Goal: Task Accomplishment & Management: Manage account settings

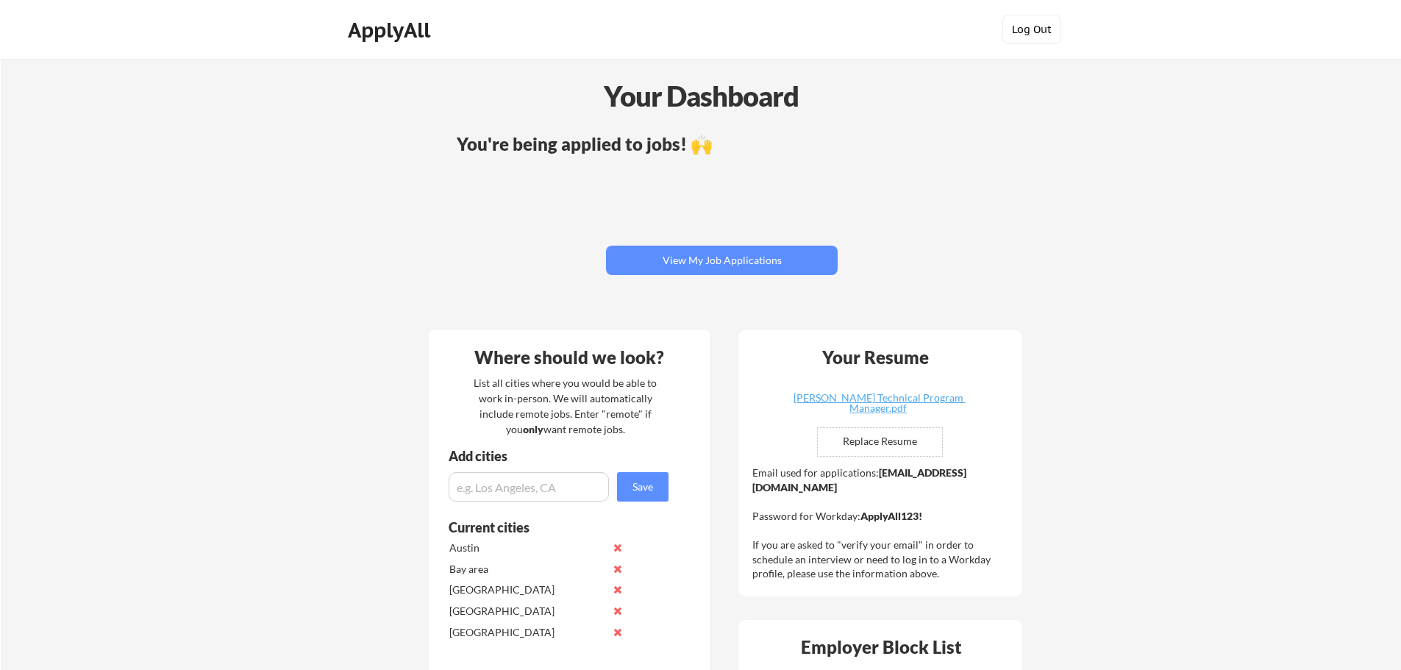
click at [1014, 30] on button "Log Out" at bounding box center [1032, 29] width 59 height 29
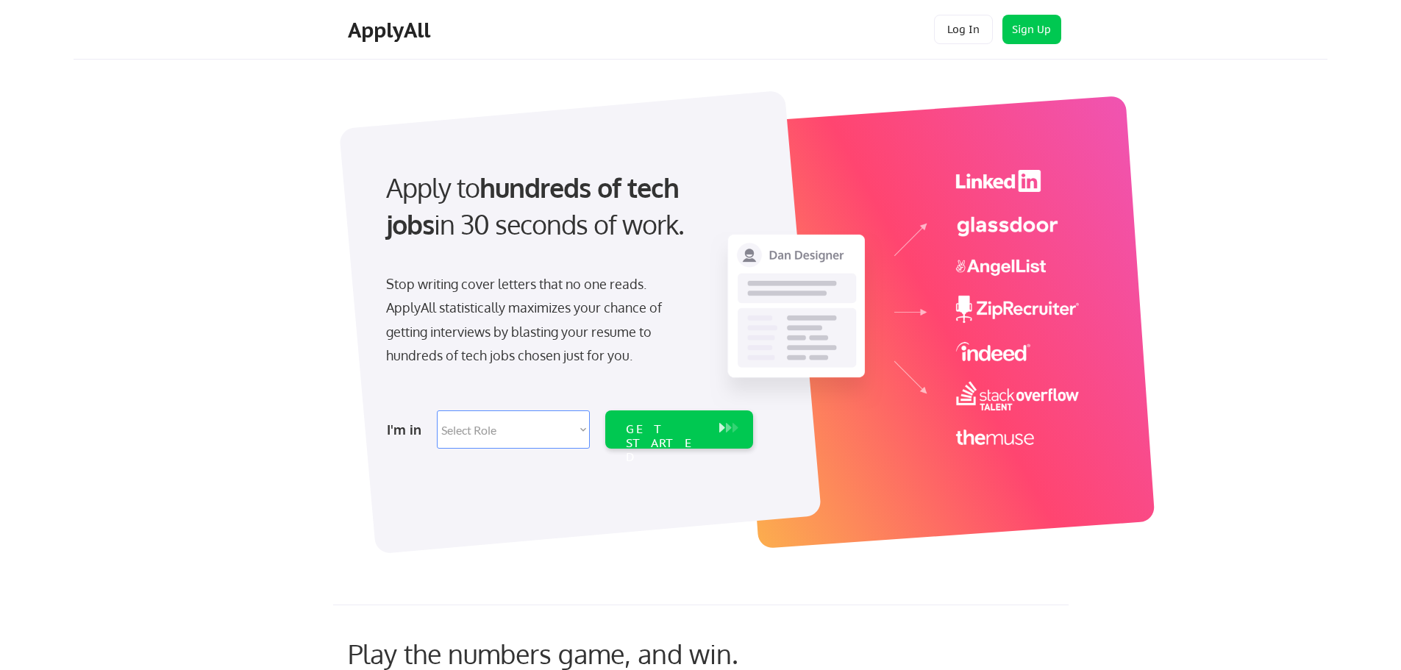
click at [543, 433] on select "Select Role Software Engineering Product Management Customer Success Sales UI/U…" at bounding box center [513, 429] width 153 height 38
click at [519, 428] on select "Select Role Software Engineering Product Management Customer Success Sales UI/U…" at bounding box center [513, 429] width 153 height 38
click at [577, 430] on select "Select Role Software Engineering Product Management Customer Success Sales UI/U…" at bounding box center [513, 429] width 153 height 38
click at [582, 430] on select "Select Role Software Engineering Product Management Customer Success Sales UI/U…" at bounding box center [513, 429] width 153 height 38
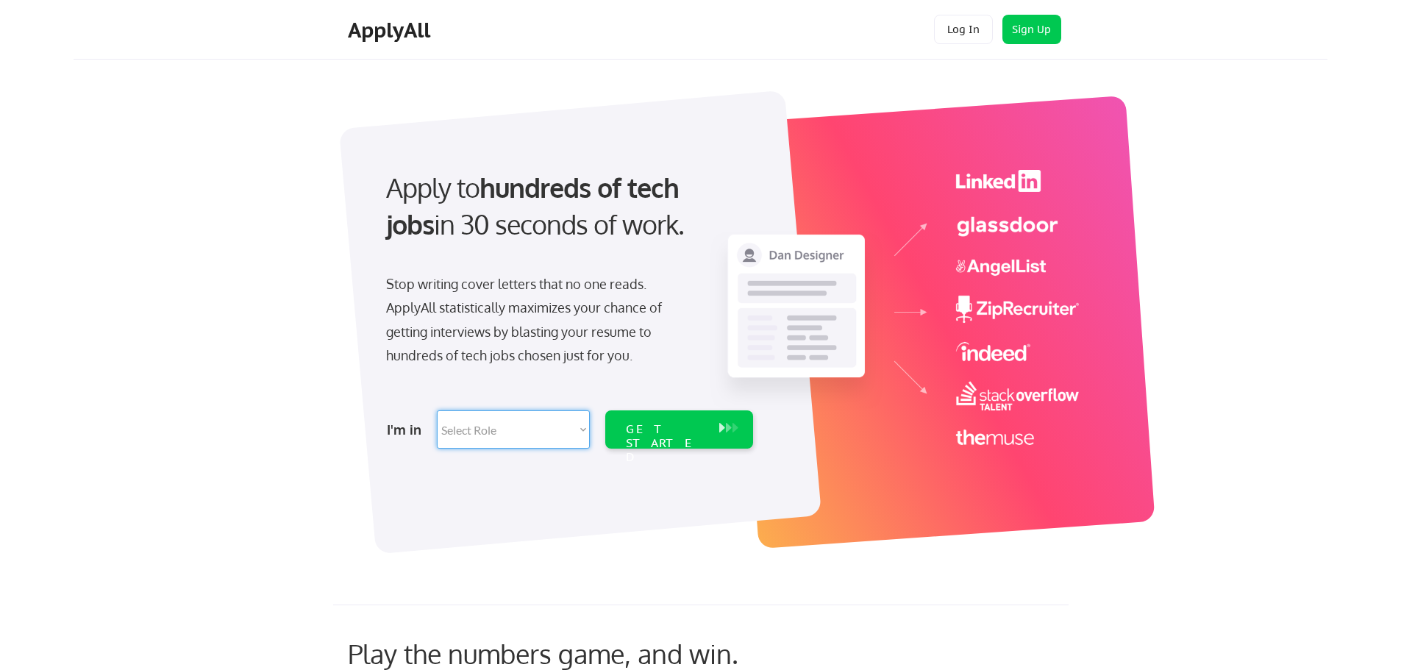
click at [628, 427] on div "GET STARTED" at bounding box center [665, 443] width 79 height 43
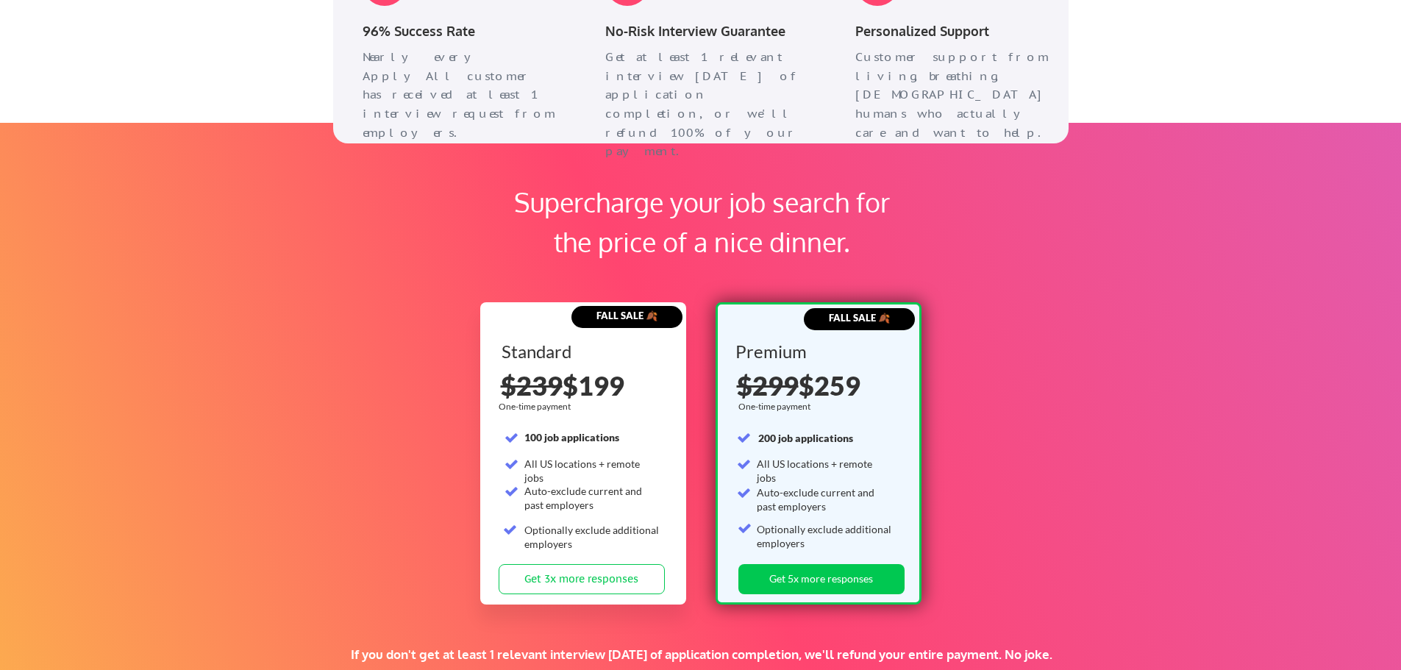
scroll to position [2133, 0]
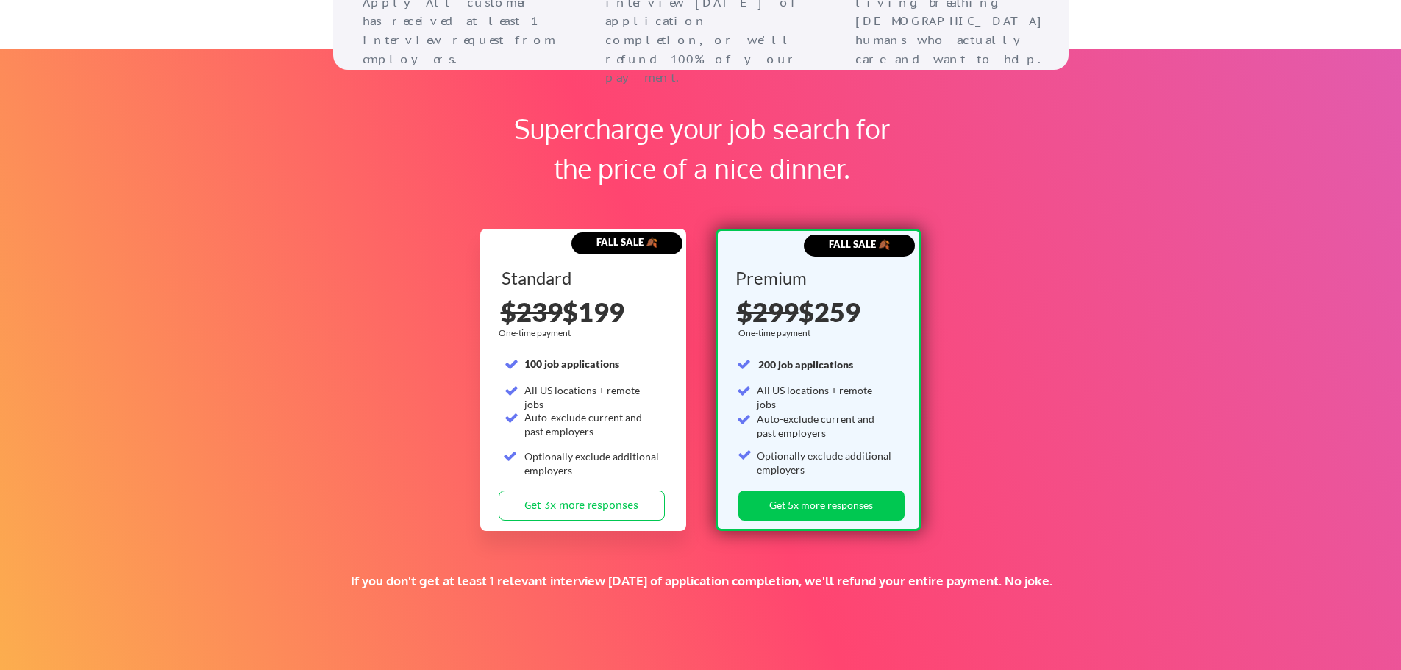
drag, startPoint x: 822, startPoint y: 314, endPoint x: 869, endPoint y: 312, distance: 47.1
click at [869, 312] on div "$299 $259" at bounding box center [820, 312] width 166 height 26
drag, startPoint x: 758, startPoint y: 366, endPoint x: 852, endPoint y: 363, distance: 94.2
click at [852, 363] on strong "200 job applications" at bounding box center [805, 364] width 95 height 13
drag, startPoint x: 759, startPoint y: 395, endPoint x: 888, endPoint y: 388, distance: 128.9
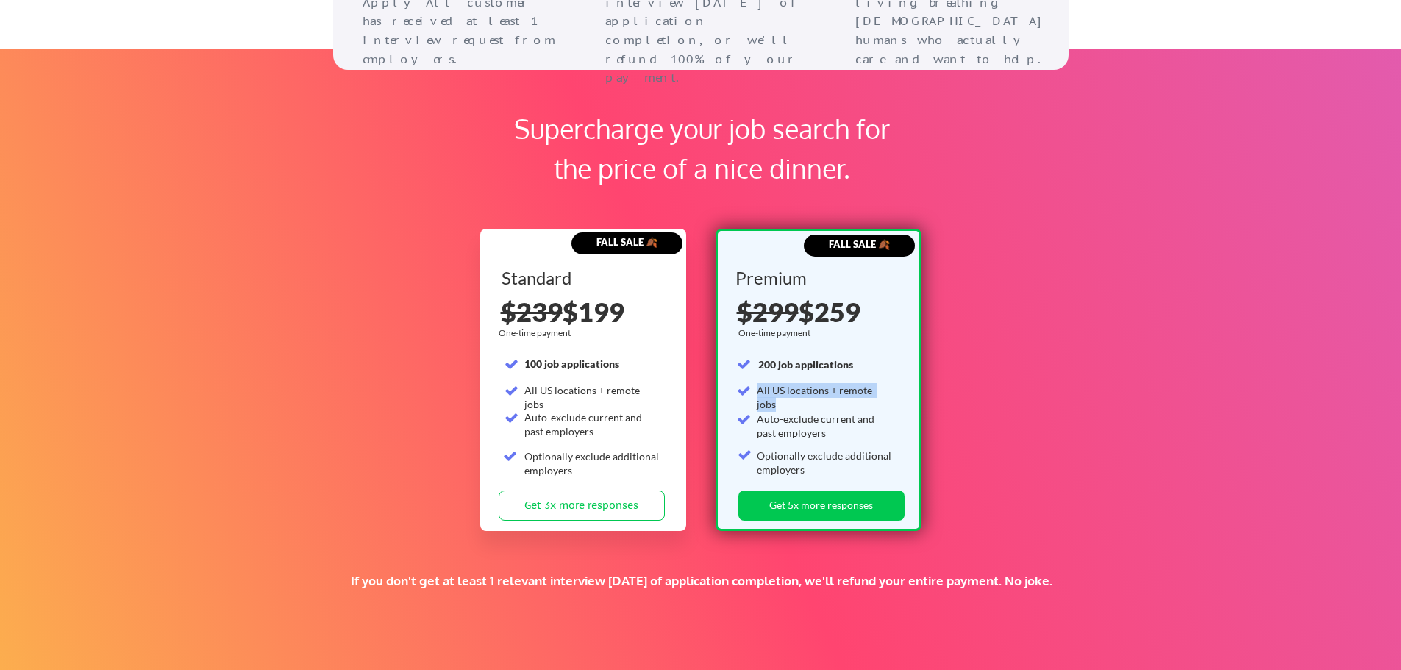
click at [888, 388] on div "All US locations + remote jobs" at bounding box center [825, 397] width 136 height 29
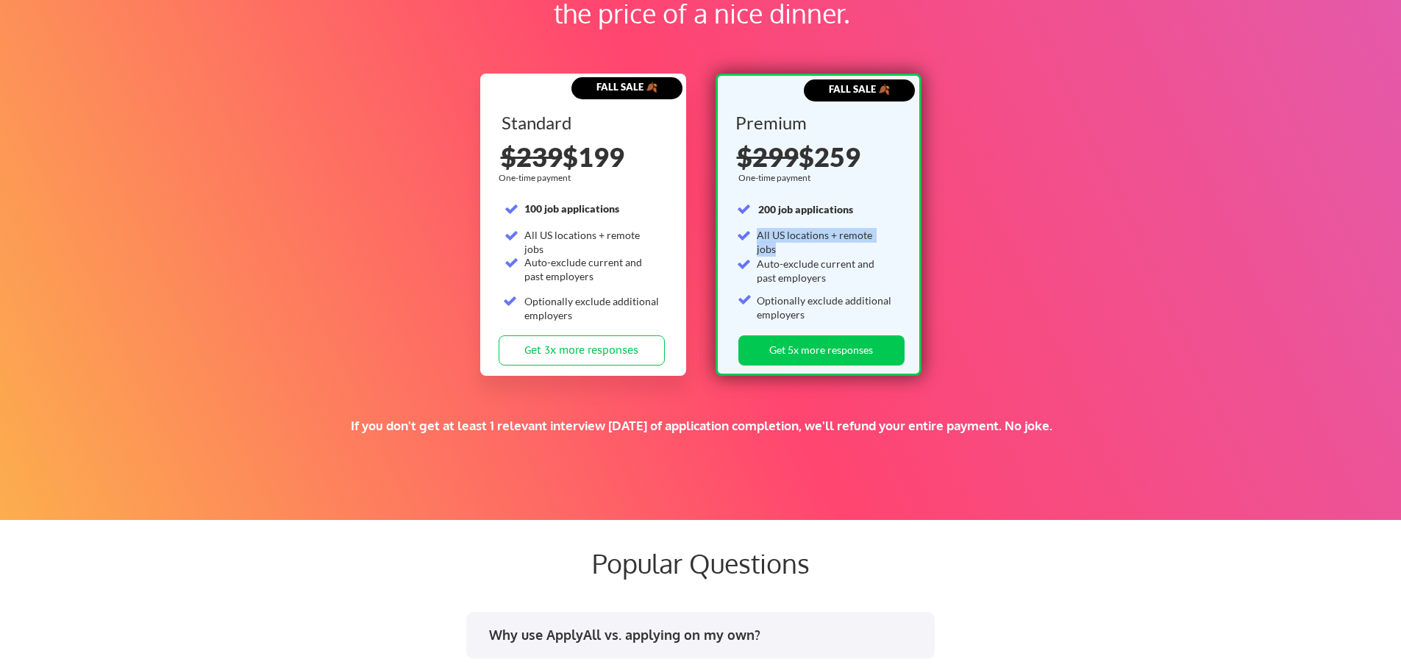
scroll to position [2280, 0]
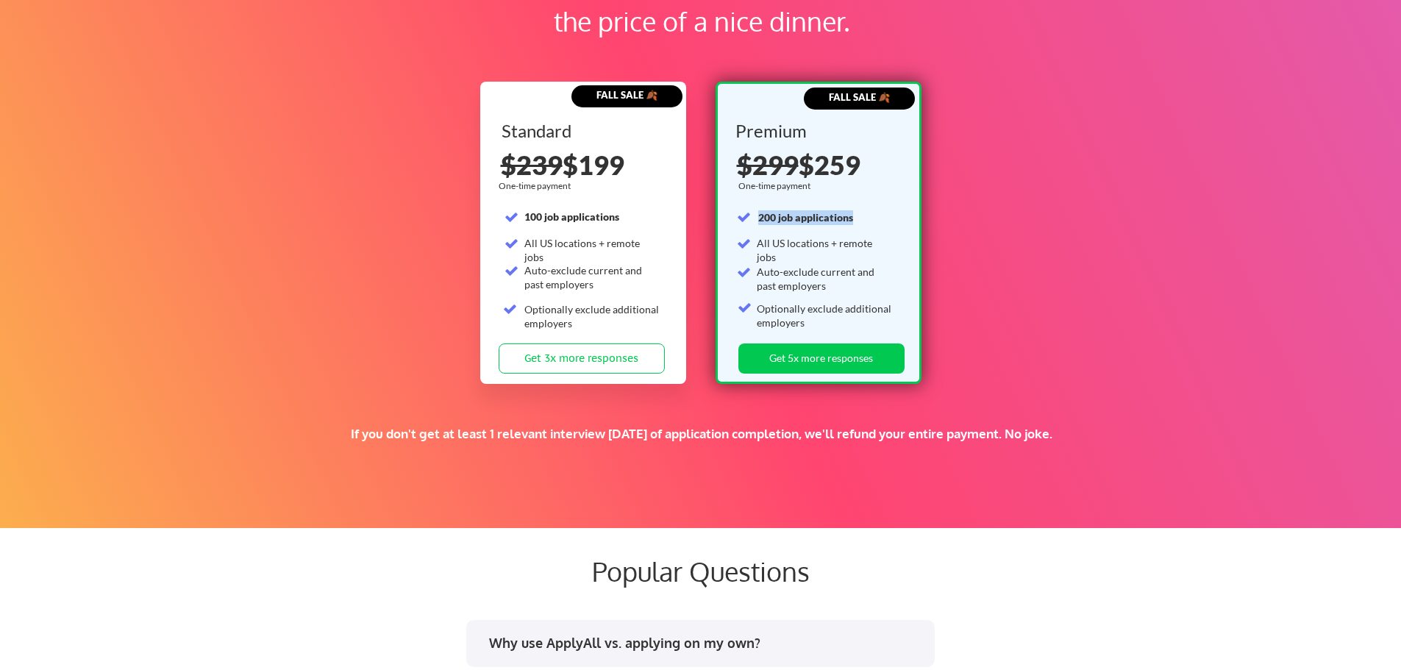
drag, startPoint x: 759, startPoint y: 218, endPoint x: 853, endPoint y: 222, distance: 94.2
click at [853, 222] on div "200 job applications" at bounding box center [826, 217] width 136 height 15
drag, startPoint x: 817, startPoint y: 173, endPoint x: 866, endPoint y: 168, distance: 48.7
click at [866, 168] on div "$299 $259" at bounding box center [820, 165] width 166 height 26
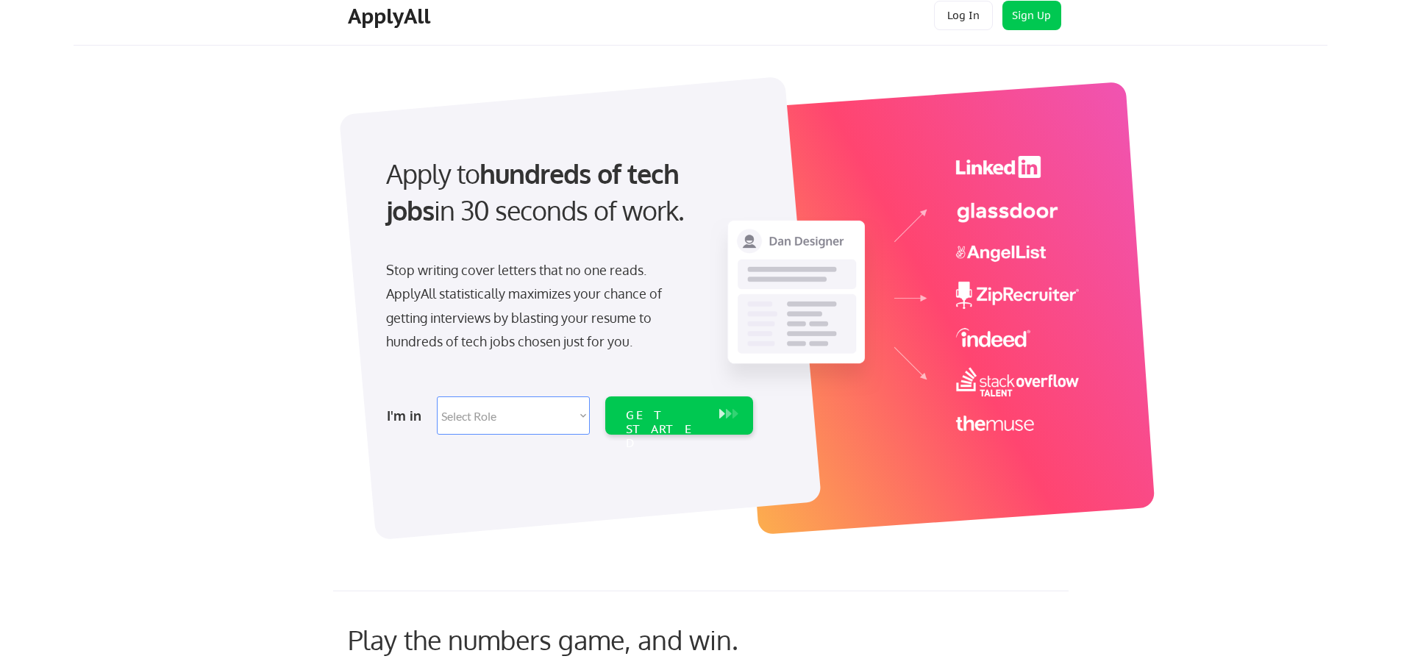
scroll to position [0, 0]
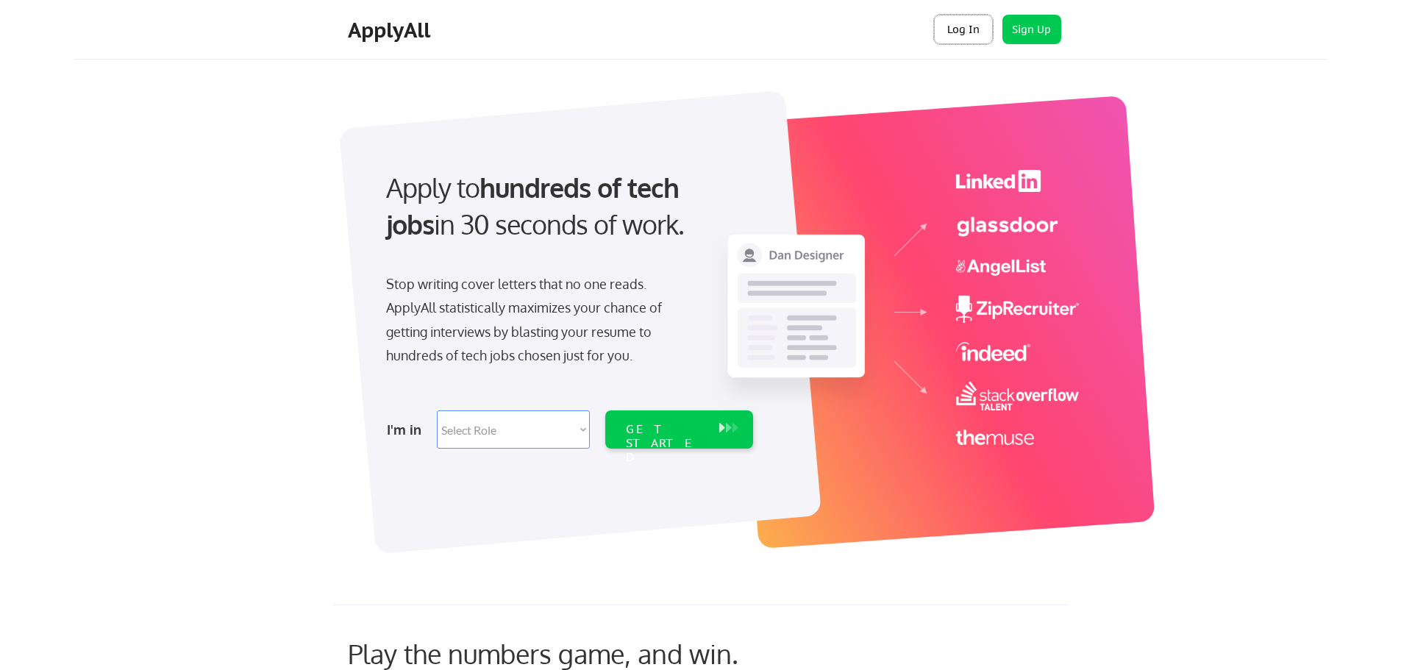
click at [980, 32] on button "Log In" at bounding box center [963, 29] width 59 height 29
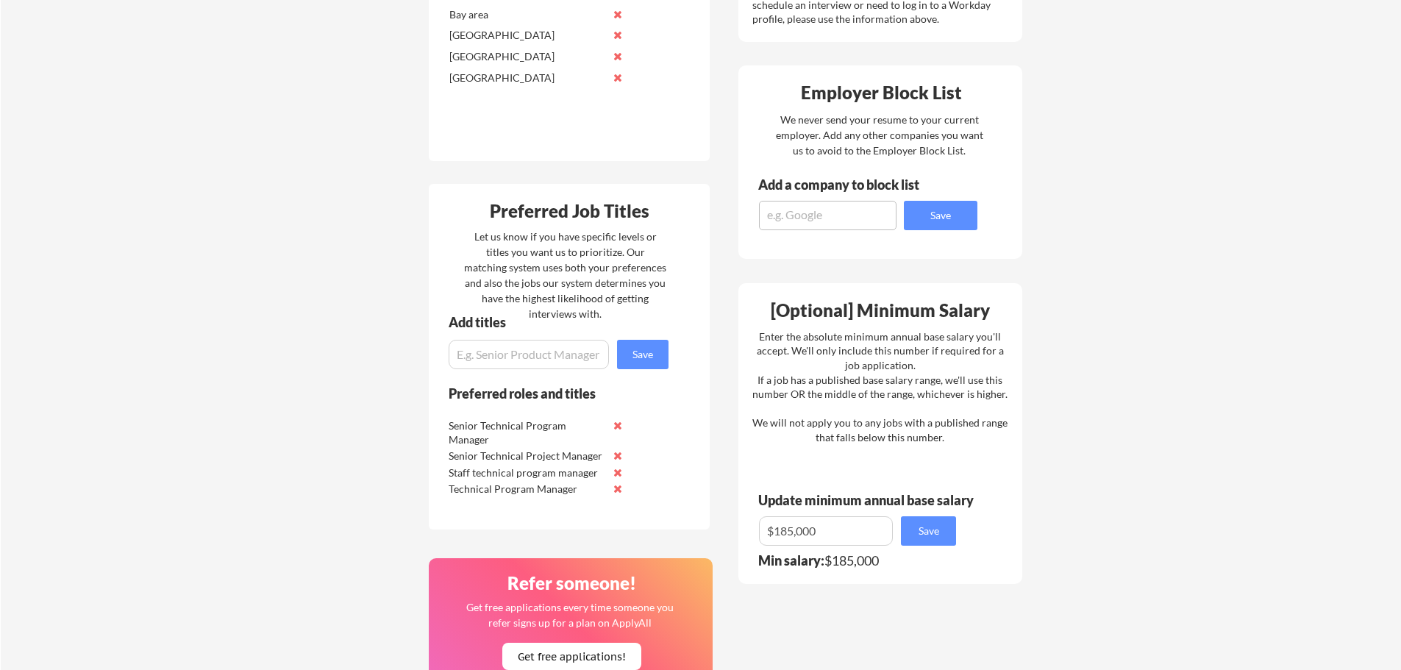
scroll to position [628, 0]
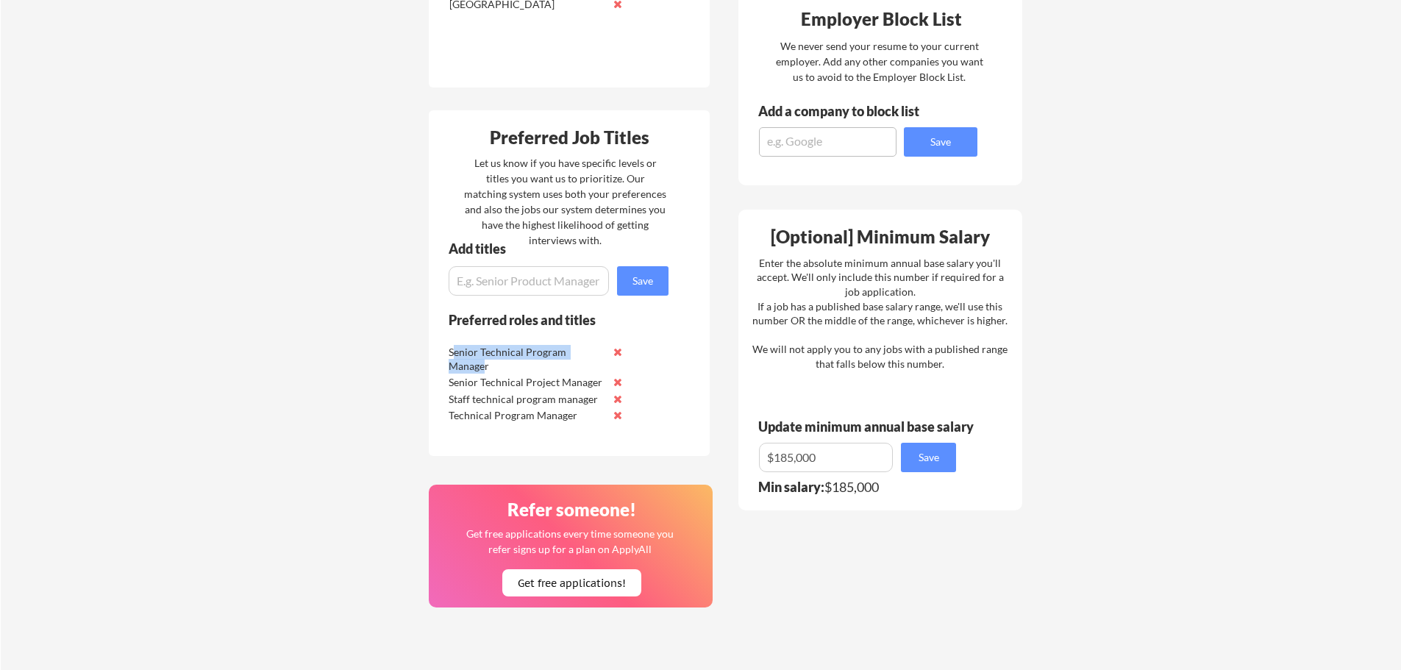
drag, startPoint x: 460, startPoint y: 352, endPoint x: 487, endPoint y: 360, distance: 27.7
click at [487, 360] on div "Senior Technical Program Manager" at bounding box center [526, 359] width 155 height 29
drag, startPoint x: 463, startPoint y: 383, endPoint x: 594, endPoint y: 380, distance: 131.7
click at [594, 380] on div "Senior Technical Project Manager" at bounding box center [526, 382] width 155 height 15
drag, startPoint x: 451, startPoint y: 402, endPoint x: 594, endPoint y: 396, distance: 143.6
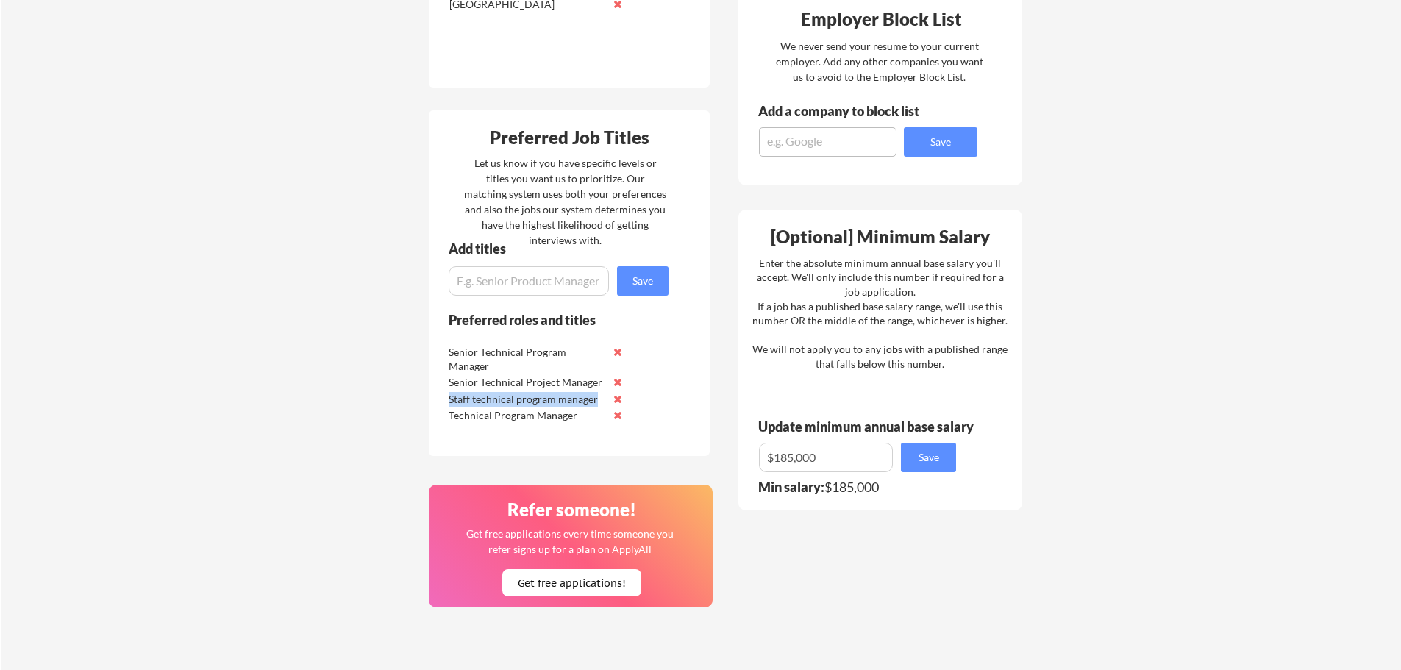
click at [594, 396] on div "Staff technical program manager" at bounding box center [526, 399] width 155 height 15
drag, startPoint x: 458, startPoint y: 421, endPoint x: 552, endPoint y: 417, distance: 94.3
click at [552, 417] on div "Technical Program Manager" at bounding box center [526, 415] width 155 height 15
drag, startPoint x: 448, startPoint y: 353, endPoint x: 577, endPoint y: 416, distance: 143.4
click at [577, 416] on div "Senior Technical Program Manager Senior Technical Project Manager Staff technic…" at bounding box center [537, 383] width 185 height 80
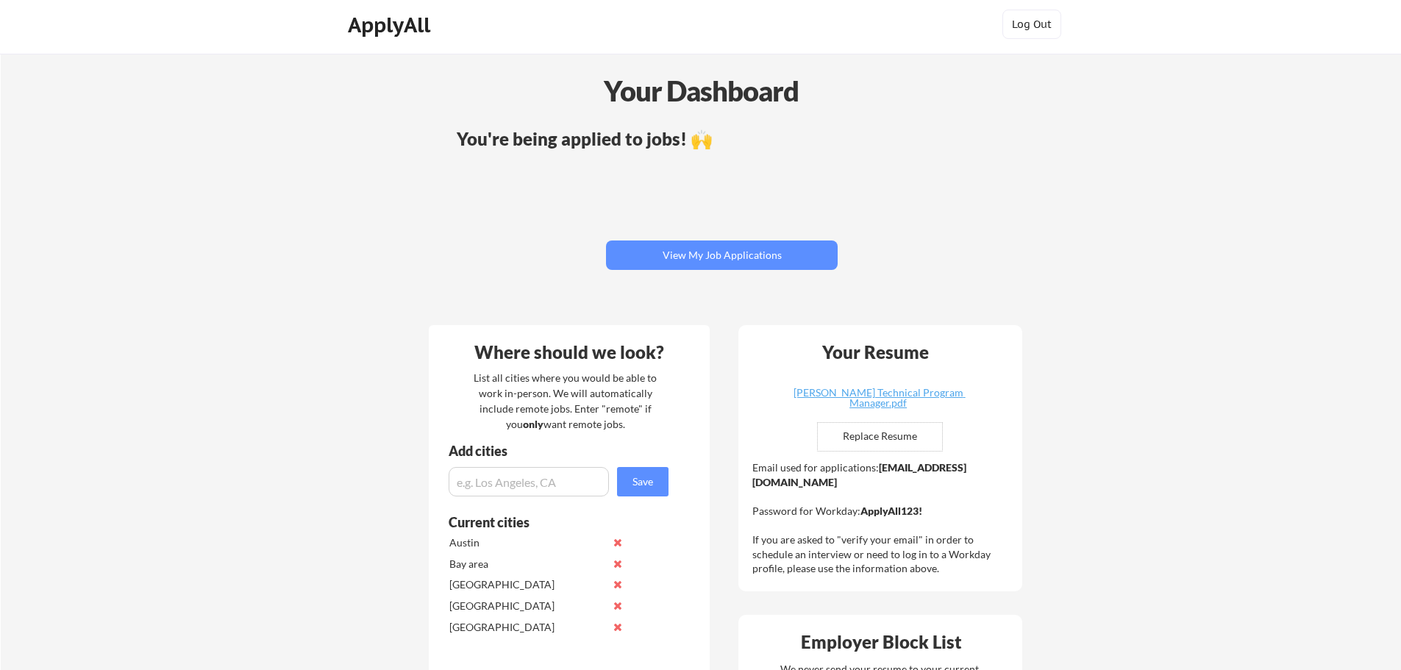
scroll to position [0, 0]
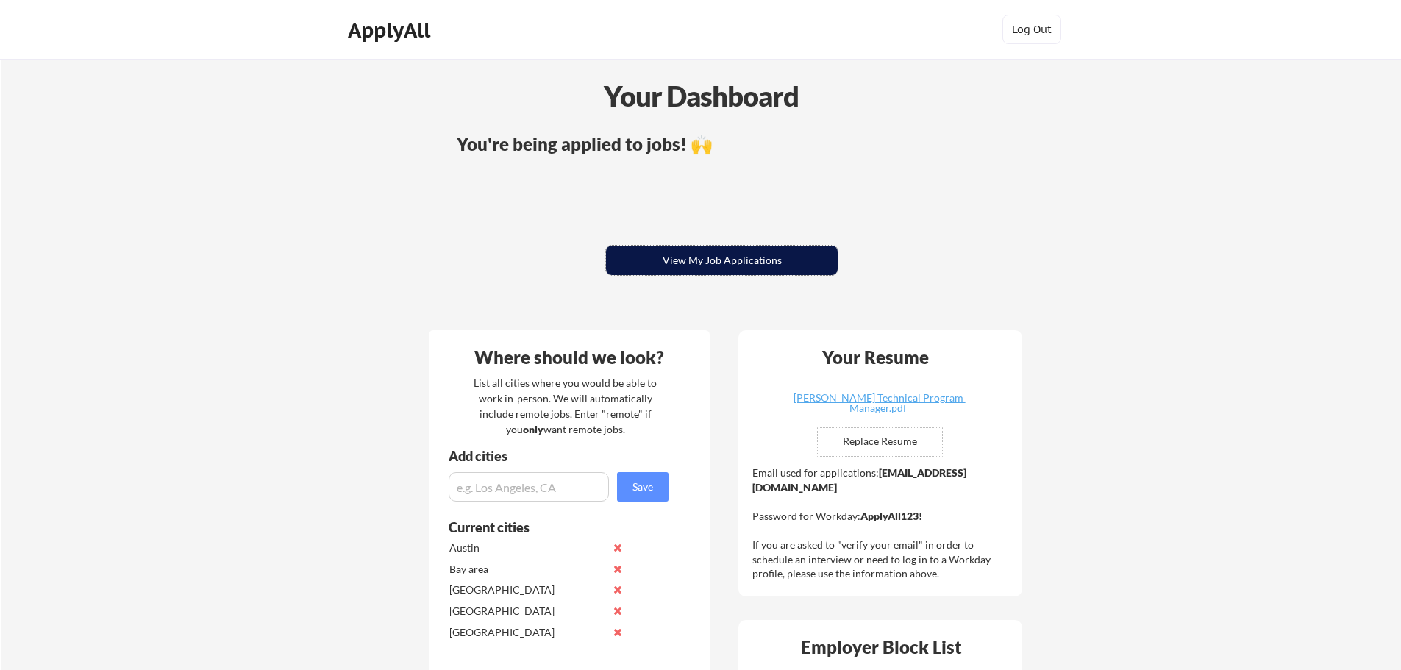
click at [713, 266] on button "View My Job Applications" at bounding box center [722, 260] width 232 height 29
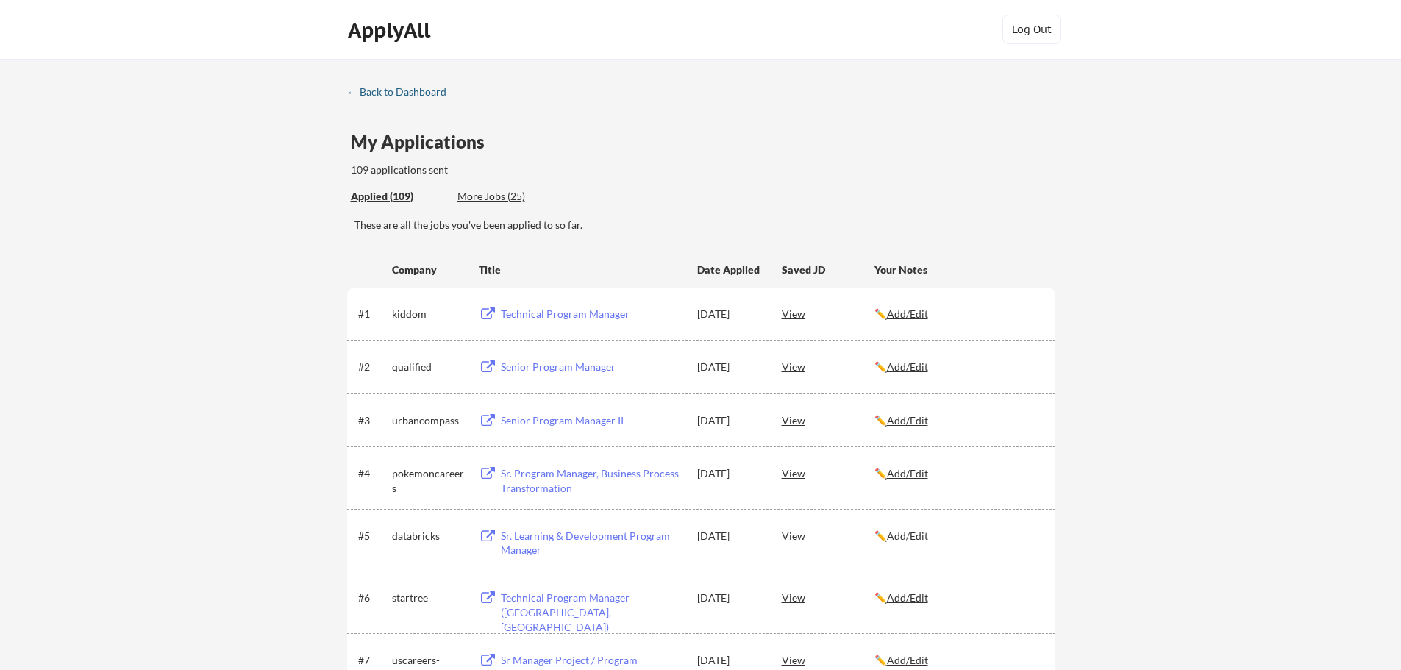
click at [402, 87] on div "← Back to Dashboard" at bounding box center [402, 92] width 110 height 10
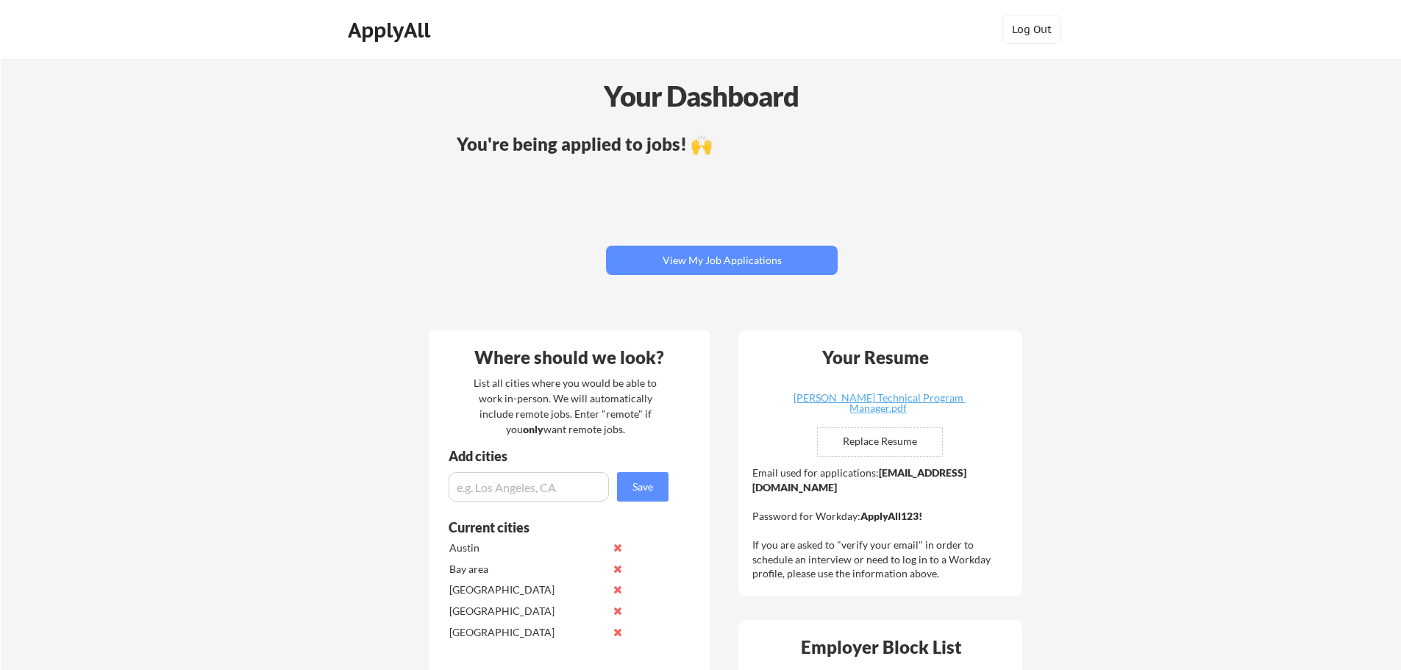
scroll to position [74, 0]
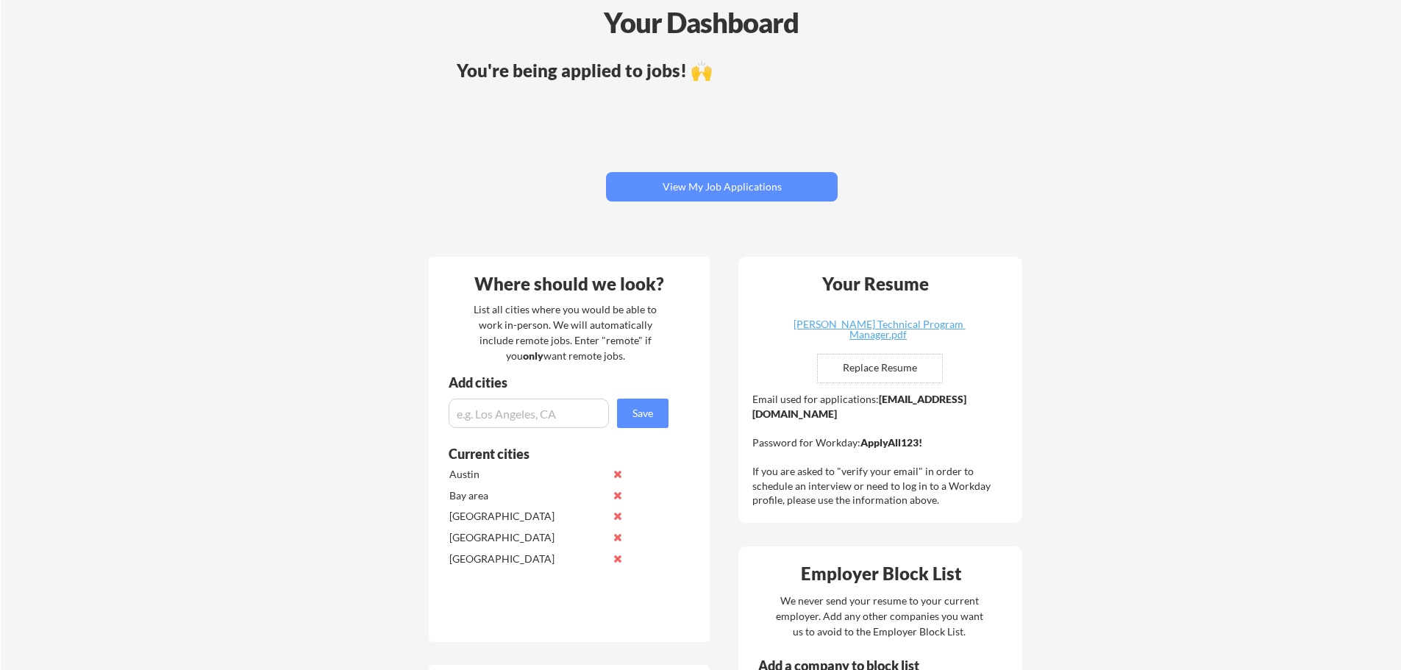
drag, startPoint x: 753, startPoint y: 414, endPoint x: 898, endPoint y: 420, distance: 145.0
click at [898, 420] on div "Email used for applications: [EMAIL_ADDRESS][DOMAIN_NAME] Password for Workday:…" at bounding box center [882, 449] width 260 height 115
click at [819, 428] on div "Email used for applications: balaji.sivarajan@mailflux.com Password for Workday…" at bounding box center [882, 449] width 260 height 115
drag, startPoint x: 902, startPoint y: 417, endPoint x: 752, endPoint y: 415, distance: 149.3
click at [752, 415] on div "Email used for applications: balaji.sivarajan@mailflux.com Password for Workday…" at bounding box center [882, 449] width 260 height 115
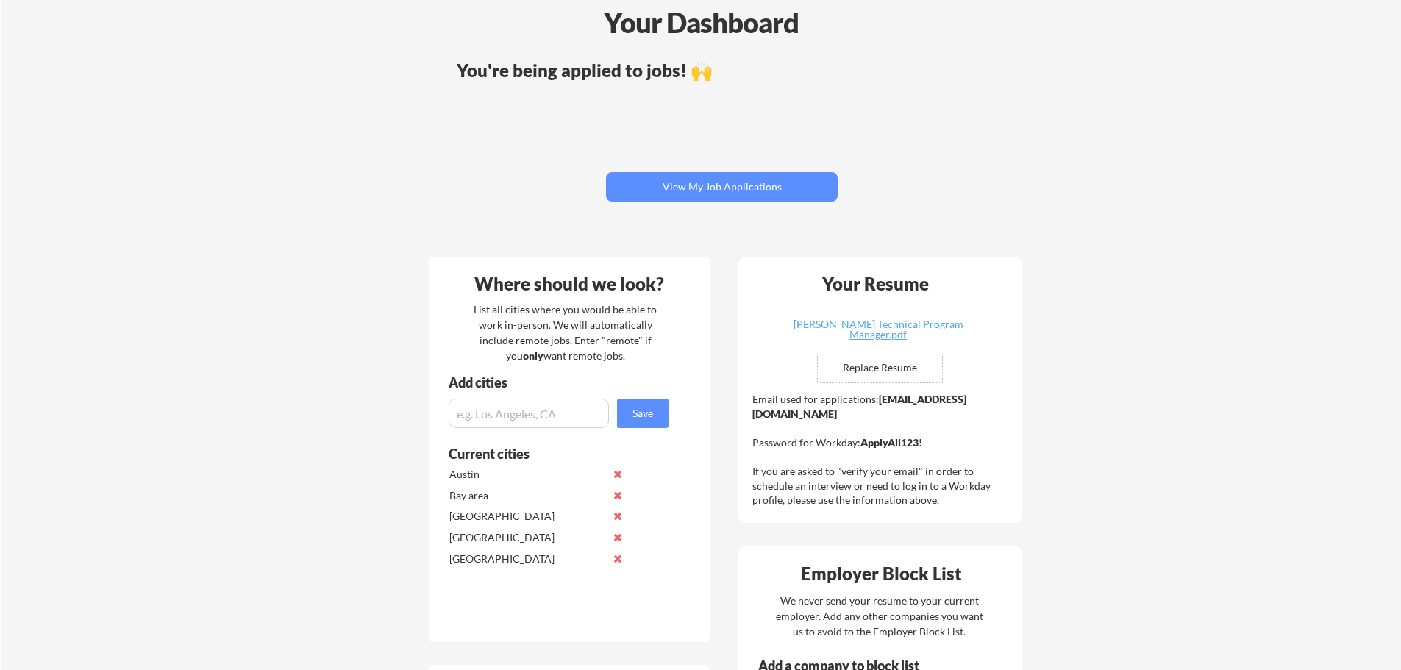
click at [894, 414] on div "Email used for applications: balaji.sivarajan@mailflux.com Password for Workday…" at bounding box center [882, 449] width 260 height 115
drag, startPoint x: 897, startPoint y: 414, endPoint x: 755, endPoint y: 416, distance: 142.0
click at [755, 416] on div "Email used for applications: balaji.sivarajan@mailflux.com Password for Workday…" at bounding box center [882, 449] width 260 height 115
drag, startPoint x: 751, startPoint y: 413, endPoint x: 769, endPoint y: 415, distance: 17.7
click at [767, 415] on div "Your Resume Balaji Sivarajan_Senior Technical Program Manager.pdf Replace Resum…" at bounding box center [881, 390] width 284 height 266
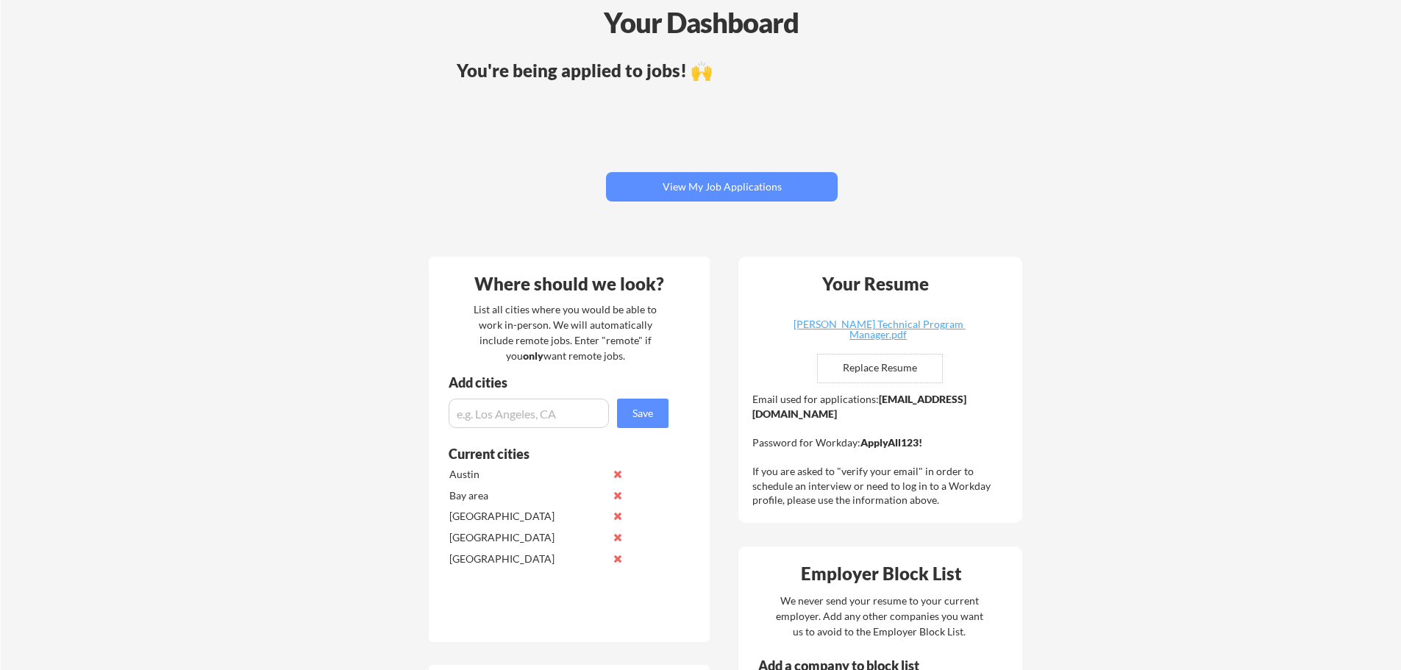
click at [779, 415] on strong "[EMAIL_ADDRESS][DOMAIN_NAME]" at bounding box center [859, 406] width 214 height 27
drag, startPoint x: 751, startPoint y: 416, endPoint x: 888, endPoint y: 416, distance: 136.8
click at [888, 416] on div "Your Resume Balaji Sivarajan_Senior Technical Program Manager.pdf Replace Resum…" at bounding box center [881, 390] width 284 height 266
click at [906, 416] on div "Email used for applications: [EMAIL_ADDRESS][DOMAIN_NAME] Password for Workday:…" at bounding box center [882, 449] width 260 height 115
drag, startPoint x: 866, startPoint y: 413, endPoint x: 834, endPoint y: 413, distance: 31.6
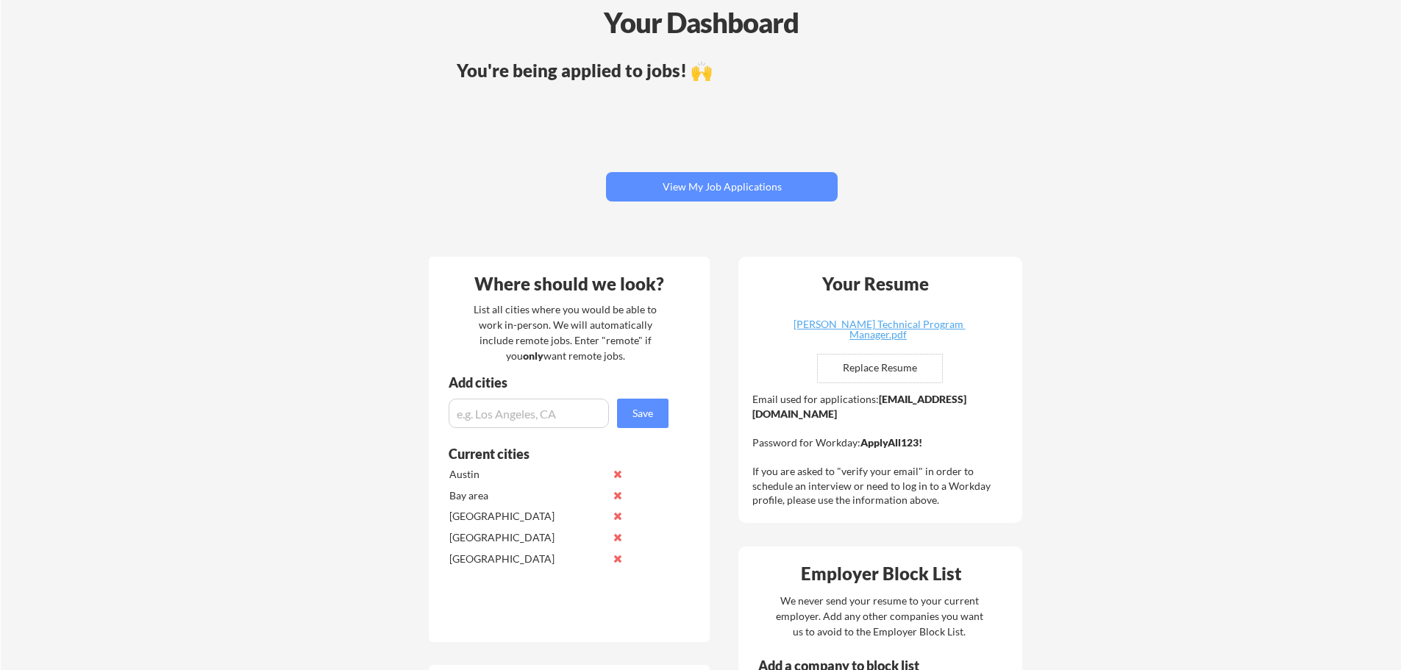
click at [834, 413] on div "Email used for applications: [EMAIL_ADDRESS][DOMAIN_NAME] Password for Workday:…" at bounding box center [882, 449] width 260 height 115
click at [719, 188] on button "View My Job Applications" at bounding box center [722, 186] width 232 height 29
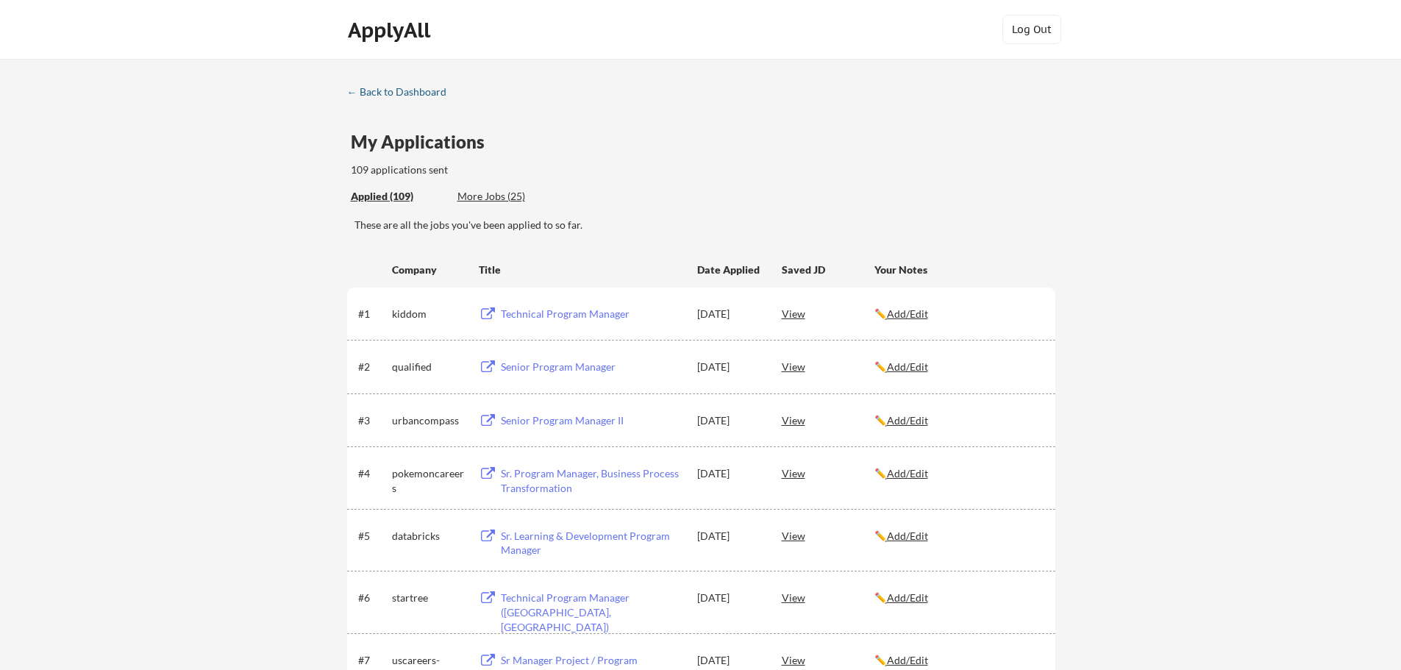
click at [406, 93] on div "← Back to Dashboard" at bounding box center [402, 92] width 110 height 10
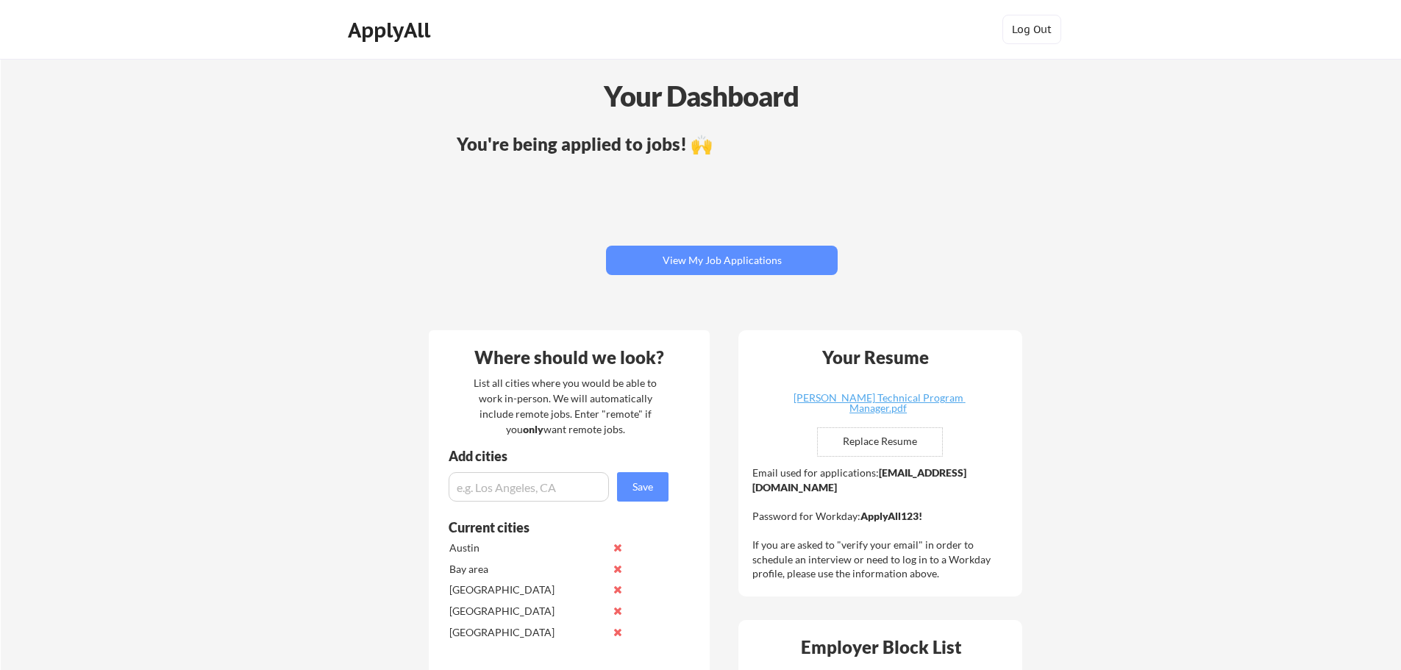
scroll to position [147, 0]
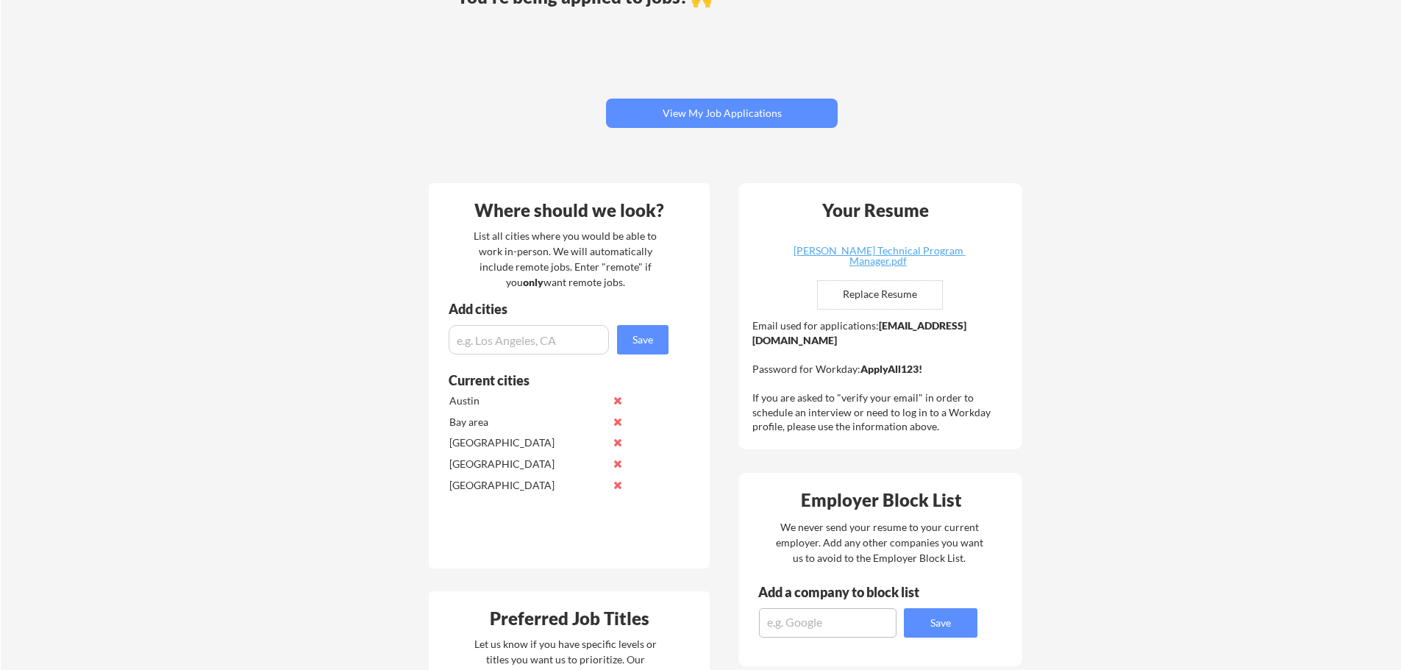
drag, startPoint x: 752, startPoint y: 343, endPoint x: 903, endPoint y: 342, distance: 150.8
click at [903, 342] on div "Email used for applications: [EMAIL_ADDRESS][DOMAIN_NAME] Password for Workday:…" at bounding box center [882, 376] width 260 height 115
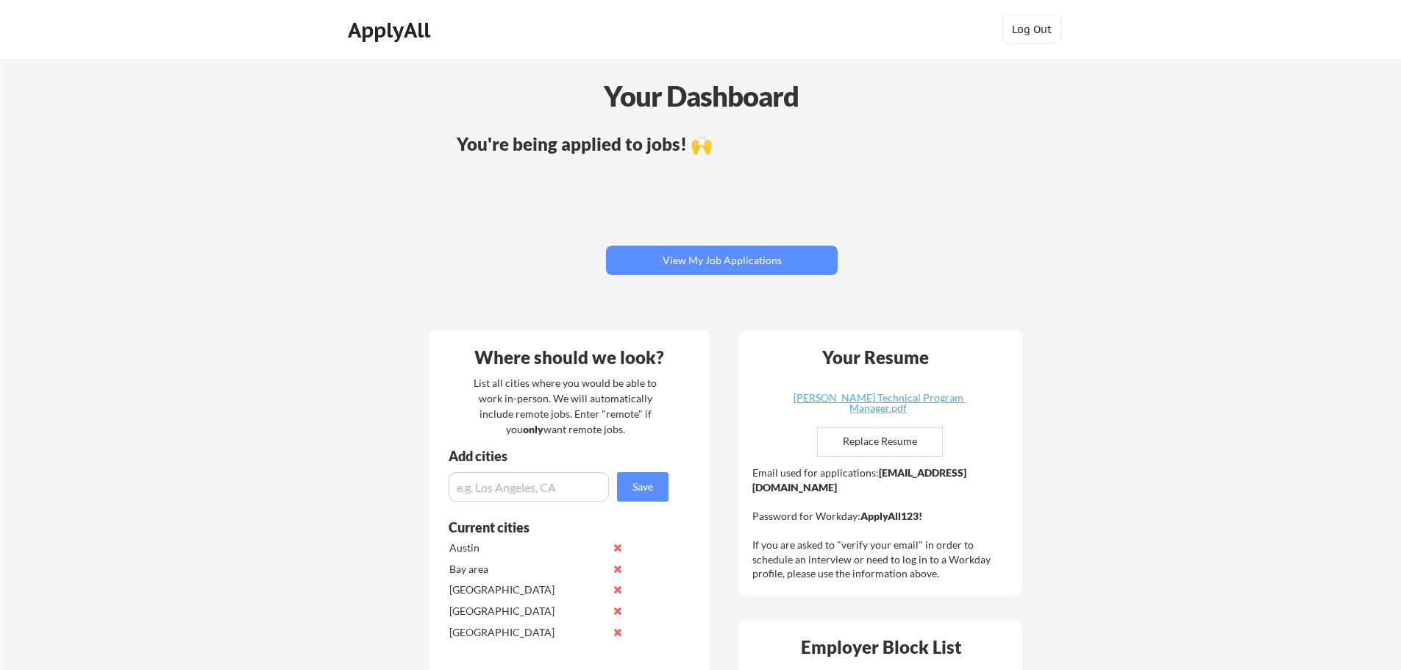
scroll to position [1070, 0]
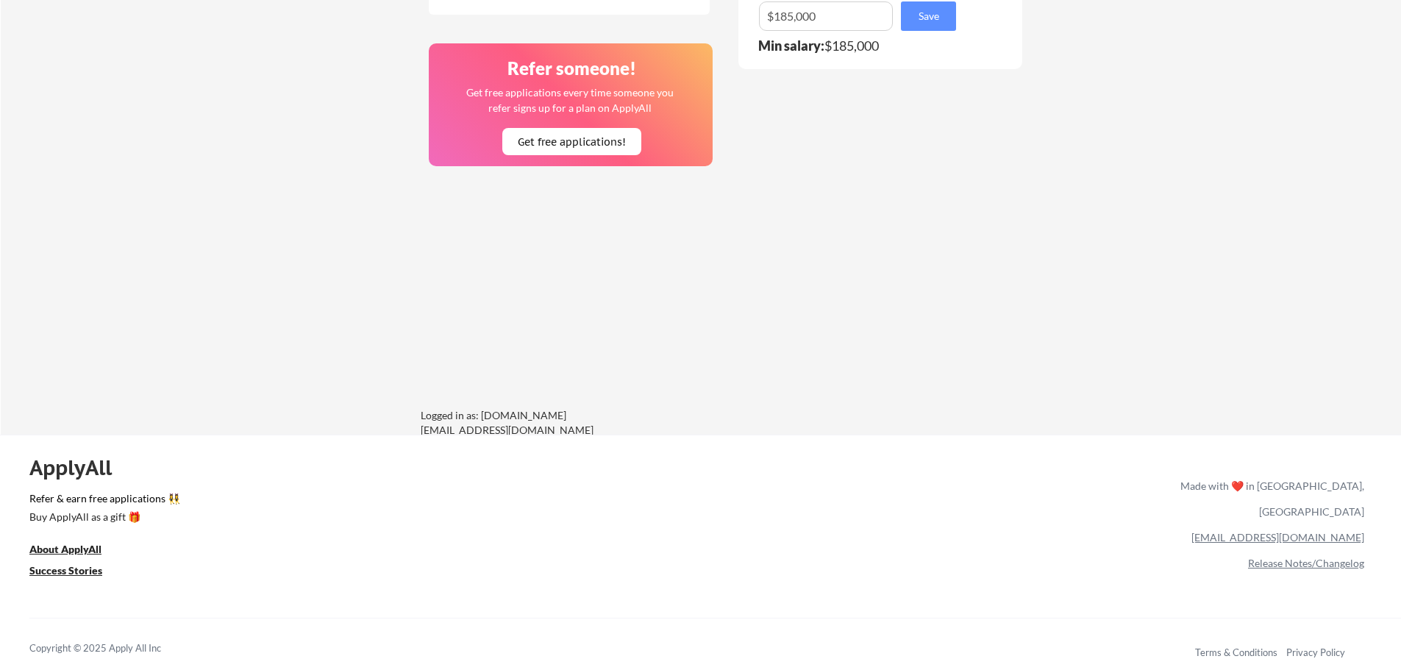
click at [1312, 531] on link "[EMAIL_ADDRESS][DOMAIN_NAME]" at bounding box center [1278, 537] width 173 height 13
click at [1216, 524] on div "[EMAIL_ADDRESS][DOMAIN_NAME]" at bounding box center [1270, 537] width 190 height 26
drag, startPoint x: 1261, startPoint y: 498, endPoint x: 1278, endPoint y: 510, distance: 21.2
click at [1278, 510] on div "Made with ❤️ in [GEOGRAPHIC_DATA], [GEOGRAPHIC_DATA] [EMAIL_ADDRESS][DOMAIN_NAM…" at bounding box center [1270, 524] width 190 height 103
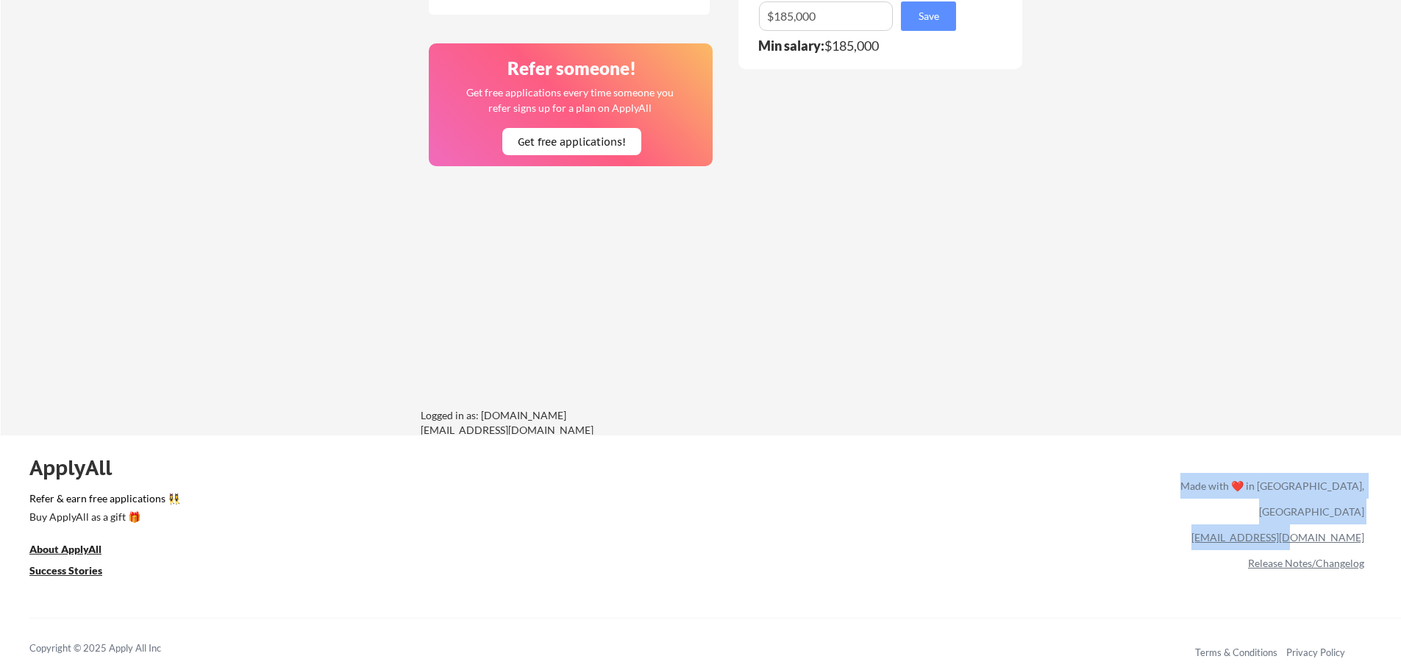
drag, startPoint x: 1217, startPoint y: 485, endPoint x: 1362, endPoint y: 513, distance: 147.6
click at [1362, 513] on div "Made with ❤️ in [GEOGRAPHIC_DATA], [GEOGRAPHIC_DATA] [EMAIL_ADDRESS][DOMAIN_NAM…" at bounding box center [1270, 524] width 190 height 103
copy div "Made with ❤️ in [GEOGRAPHIC_DATA], [GEOGRAPHIC_DATA] [EMAIL_ADDRESS][DOMAIN_NAM…"
